Goal: Information Seeking & Learning: Check status

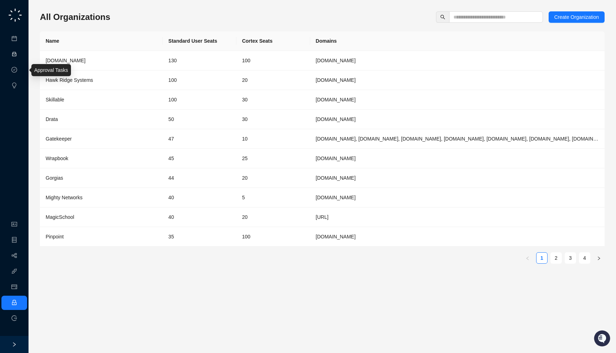
click at [21, 57] on link "Activities" at bounding box center [31, 55] width 20 height 6
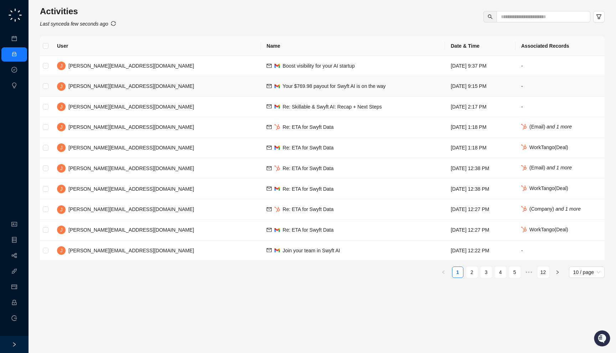
click at [283, 86] on span "Your $769.98 payout for Swyft AI is on the way" at bounding box center [334, 86] width 103 height 6
click at [261, 125] on td "Re: ETA for Swyft Data" at bounding box center [353, 127] width 184 height 21
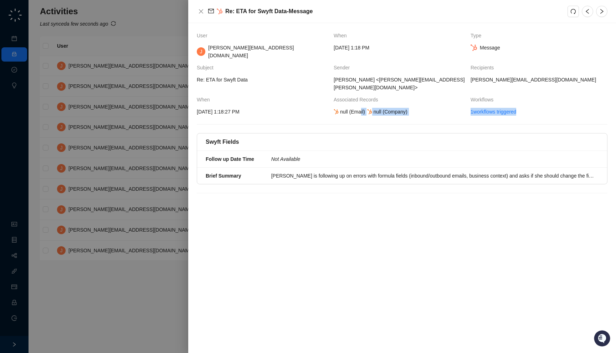
drag, startPoint x: 361, startPoint y: 100, endPoint x: 343, endPoint y: 105, distance: 17.8
click at [343, 105] on div "User When Type J jake@swyftai.com Thursday, 10/02/25, 1:18 PM Message Subject S…" at bounding box center [402, 188] width 428 height 330
click at [349, 112] on div "User When Type J jake@swyftai.com Thursday, 10/02/25, 1:18 PM Message Subject S…" at bounding box center [402, 188] width 428 height 330
click at [355, 172] on div "Lisa is following up on errors with formula fields (inbound/outbound emails, bu…" at bounding box center [432, 176] width 323 height 8
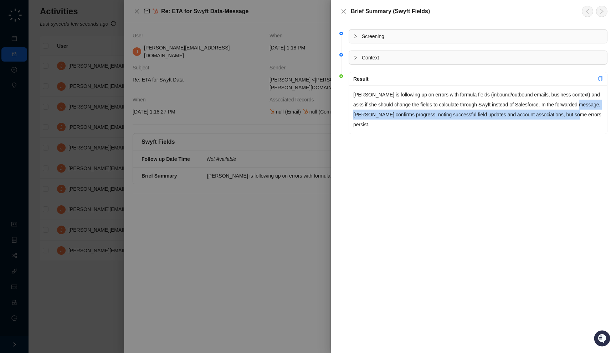
drag, startPoint x: 359, startPoint y: 126, endPoint x: 353, endPoint y: 119, distance: 9.1
click at [353, 119] on li "Result Lisa is following up on errors with formula fields (inbound/outbound ema…" at bounding box center [473, 108] width 268 height 69
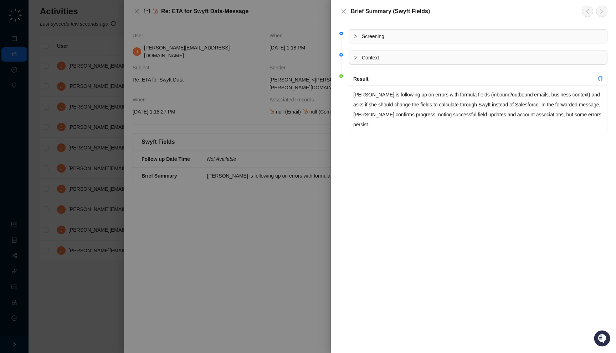
click at [285, 148] on div at bounding box center [308, 176] width 616 height 353
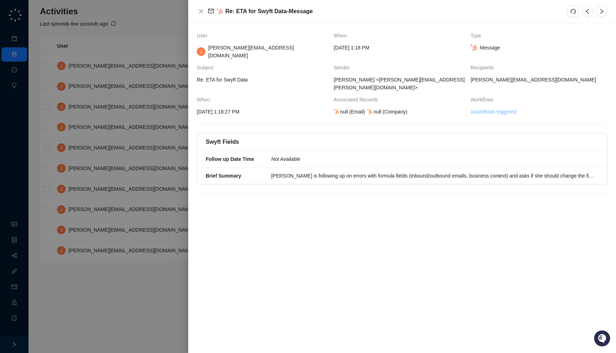
click at [497, 108] on link "1 workflows triggered" at bounding box center [493, 112] width 46 height 8
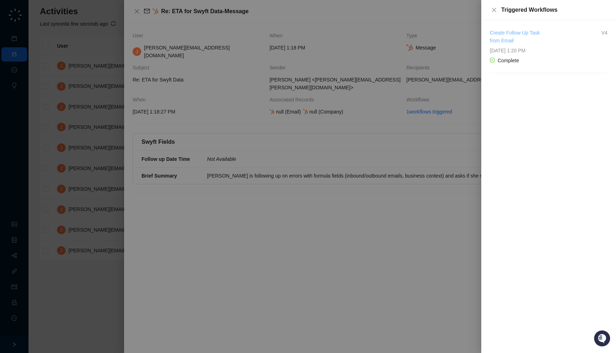
click at [502, 32] on link "Create Follow Up Task from Email" at bounding box center [515, 37] width 50 height 14
click at [200, 61] on div at bounding box center [308, 176] width 616 height 353
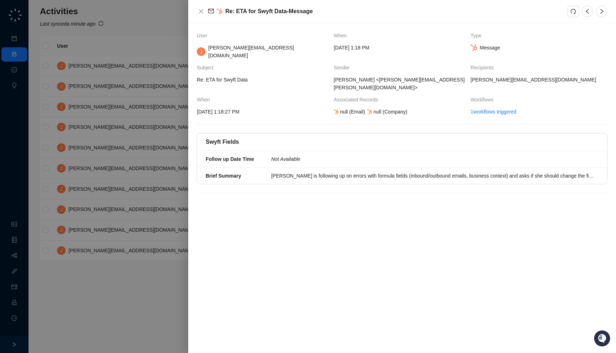
click at [102, 74] on div at bounding box center [308, 176] width 616 height 353
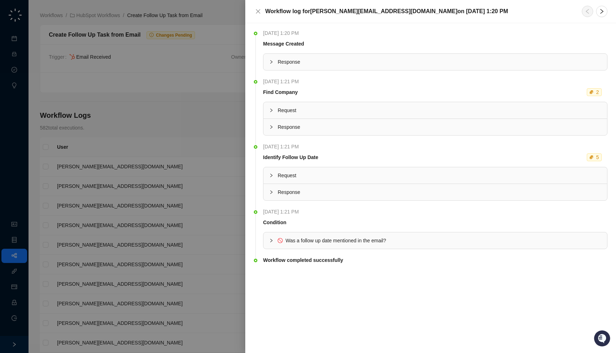
click at [360, 73] on li "Thursday, 10/02/25, 1:20 PM Message Created Response" at bounding box center [430, 56] width 353 height 48
click at [360, 64] on span "Response" at bounding box center [440, 62] width 324 height 8
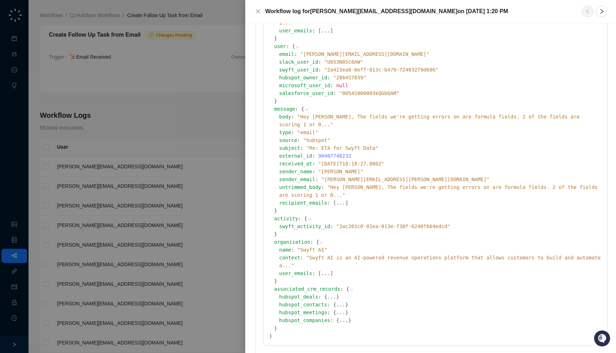
scroll to position [110, 0]
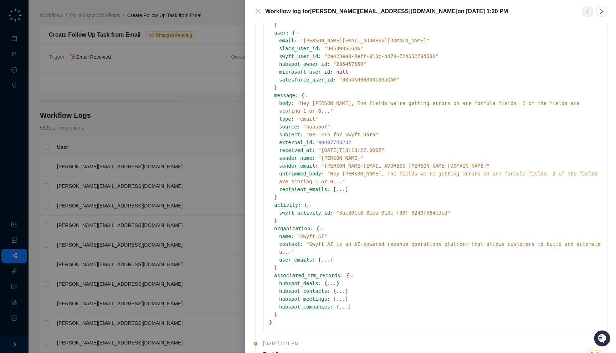
click at [367, 100] on span "" Hey Jake, The fields we're getting errors on are formula fields. 2 of the fie…" at bounding box center [429, 107] width 300 height 14
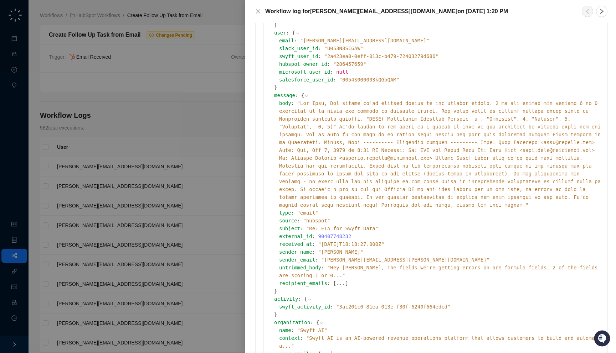
click at [367, 100] on span "" "" at bounding box center [439, 154] width 321 height 108
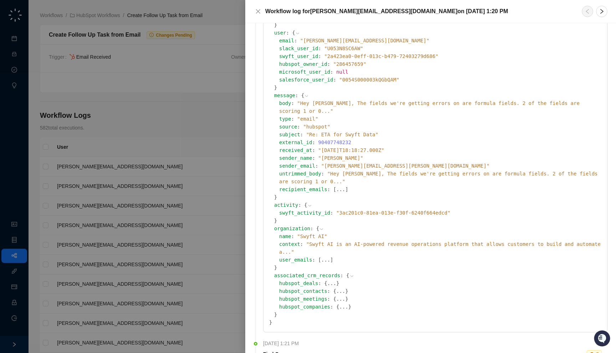
click at [350, 171] on span "" Hey Jake, The fields we're getting errors on are formula fields. 2 of the fie…" at bounding box center [438, 178] width 318 height 14
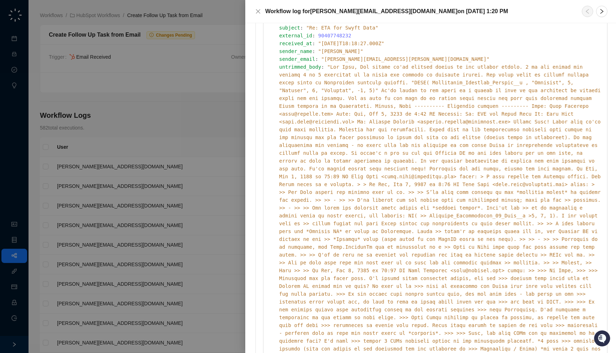
scroll to position [205, 0]
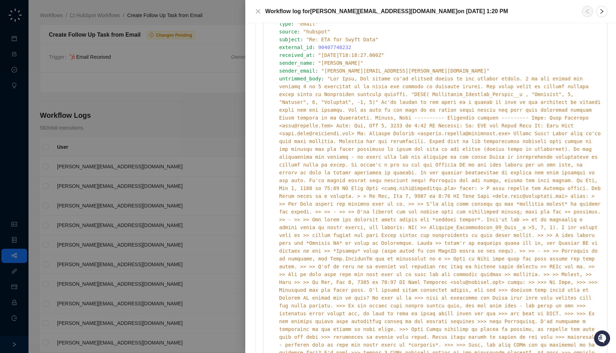
click at [466, 105] on div "untrimmed_body : " "" at bounding box center [440, 341] width 322 height 533
click at [430, 75] on div "untrimmed_body : " "" at bounding box center [440, 341] width 322 height 533
click at [430, 76] on span "" "" at bounding box center [439, 341] width 321 height 531
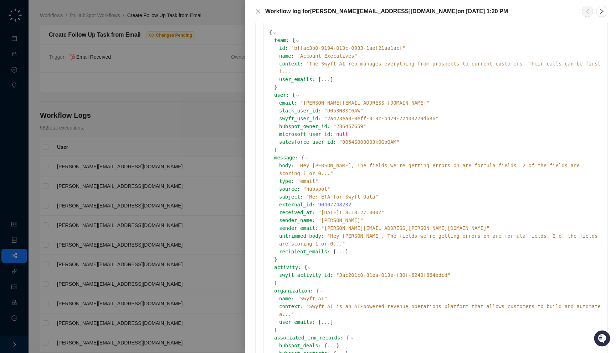
scroll to position [0, 0]
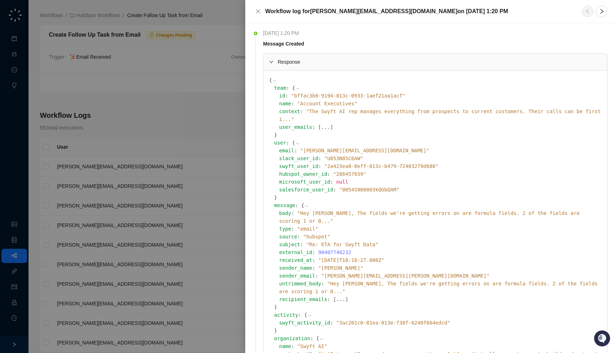
drag, startPoint x: 339, startPoint y: 34, endPoint x: 340, endPoint y: 39, distance: 4.8
click at [340, 39] on th "Thursday, 10/02/25, 1:20 PM" at bounding box center [435, 34] width 344 height 11
click at [203, 62] on div at bounding box center [308, 176] width 616 height 353
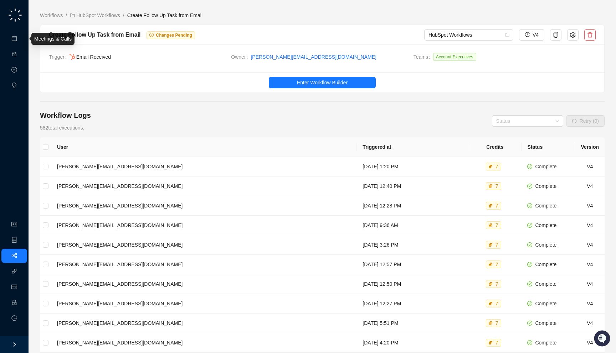
click at [17, 62] on ul "Meetings & Calls Activities Approval Tasks Insights" at bounding box center [14, 62] width 29 height 64
click at [21, 54] on link "Activities" at bounding box center [31, 55] width 20 height 6
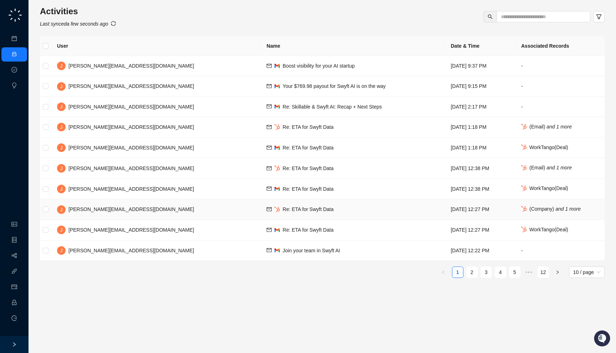
click at [321, 211] on td "Re: ETA for Swyft Data" at bounding box center [353, 210] width 184 height 21
